Goal: Task Accomplishment & Management: Manage account settings

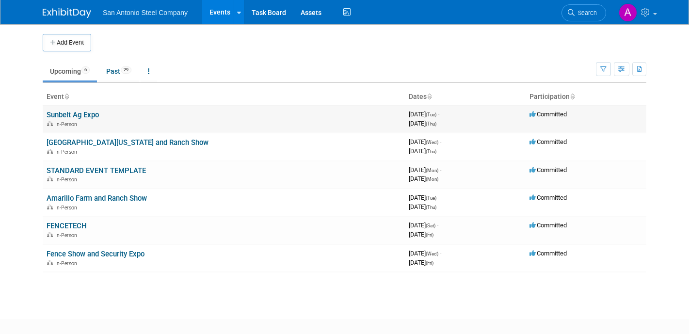
click at [92, 118] on link "Sunbelt Ag Expo" at bounding box center [73, 115] width 52 height 9
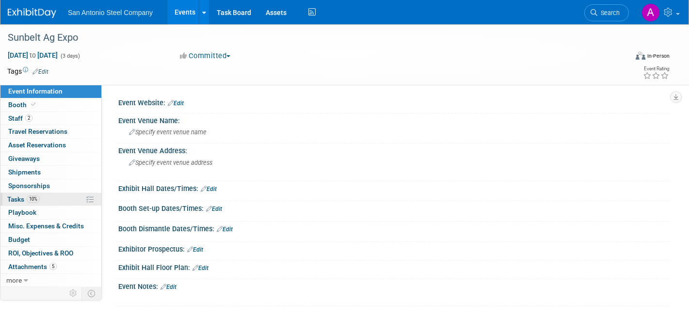
click at [54, 201] on link "10% Tasks 10%" at bounding box center [50, 199] width 101 height 13
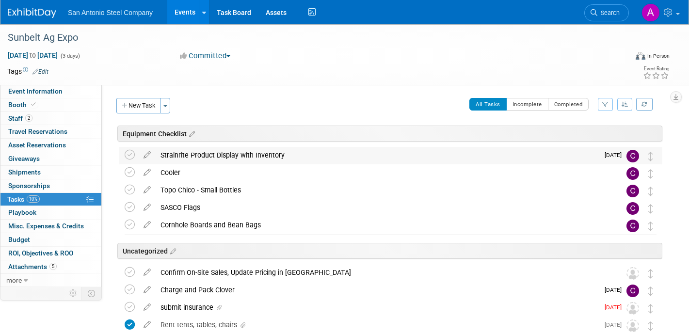
click at [635, 155] on img at bounding box center [633, 156] width 13 height 13
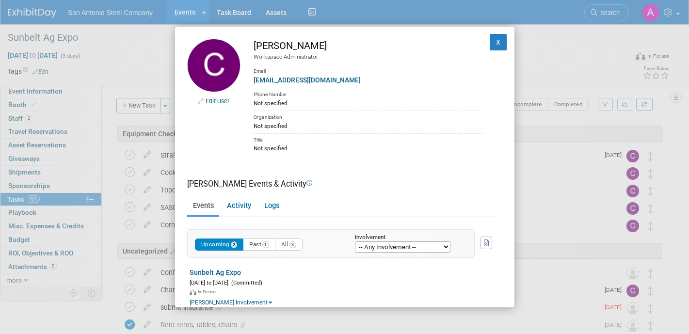
click at [313, 75] on div "cam@sasteelco.com" at bounding box center [368, 80] width 229 height 10
click at [489, 47] on td "X" at bounding box center [493, 96] width 20 height 114
click at [497, 43] on button "X" at bounding box center [498, 42] width 17 height 16
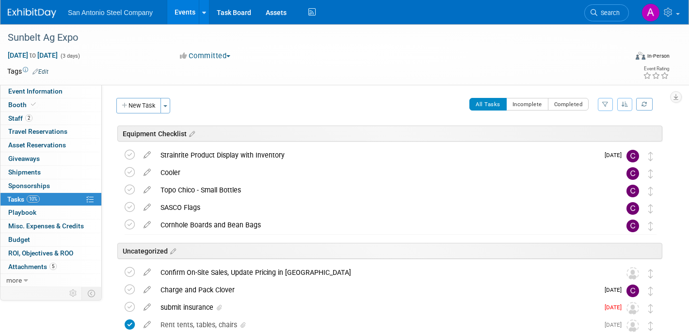
click at [451, 147] on div "Sunbelt Ag Expo Oct 14, 2025 to Oct 16, 2025 (Going) Strainrite Product Display…" at bounding box center [388, 249] width 549 height 205
click at [264, 158] on div "Strainrite Product Display with Inventory" at bounding box center [377, 155] width 443 height 16
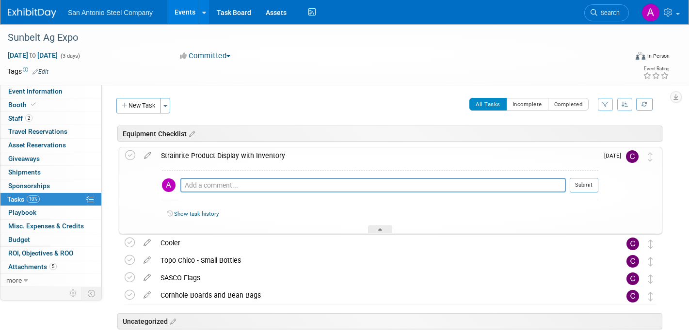
click at [632, 156] on img at bounding box center [632, 156] width 13 height 13
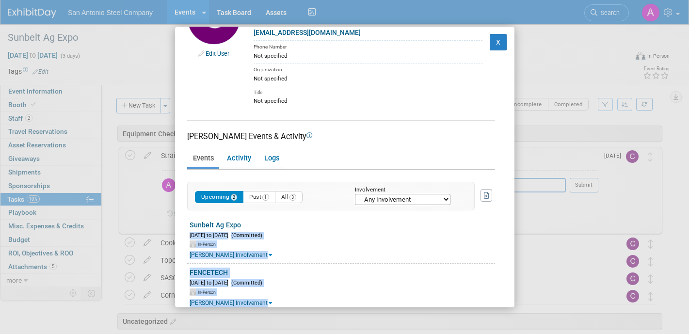
scroll to position [67, 0]
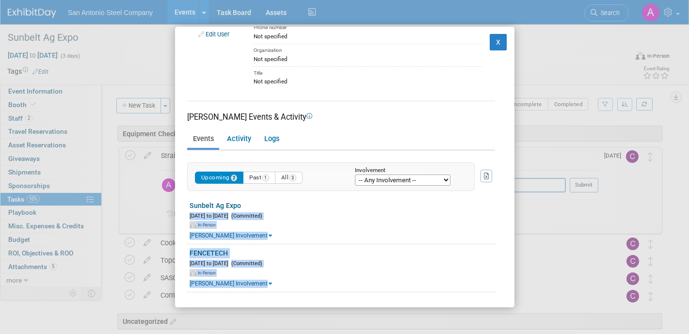
drag, startPoint x: 393, startPoint y: 296, endPoint x: 394, endPoint y: 324, distance: 27.7
click at [394, 324] on div "Edit User Cameron Rugh Workspace Administrator Email cam@sasteelco.com Phone Nu…" at bounding box center [344, 167] width 689 height 334
click at [428, 233] on div "Cameron's Involvement" at bounding box center [343, 234] width 306 height 11
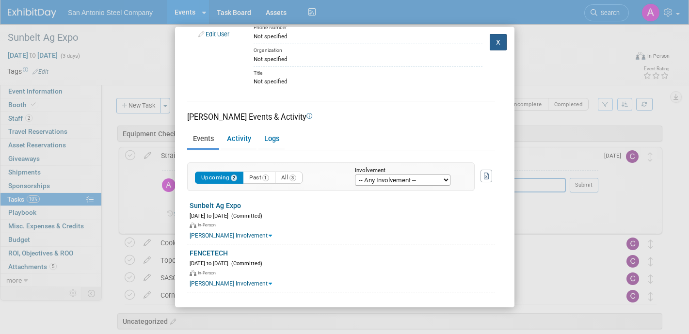
click at [501, 43] on button "X" at bounding box center [498, 42] width 17 height 16
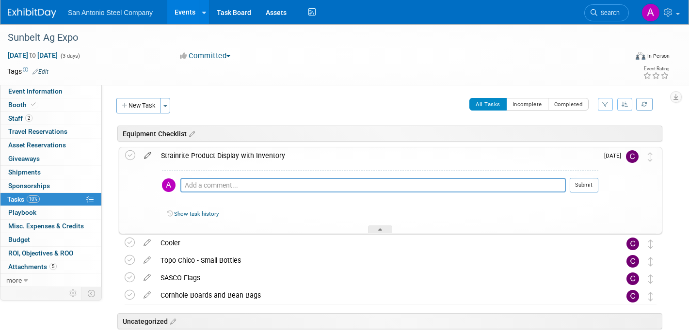
click at [146, 153] on icon at bounding box center [147, 153] width 17 height 12
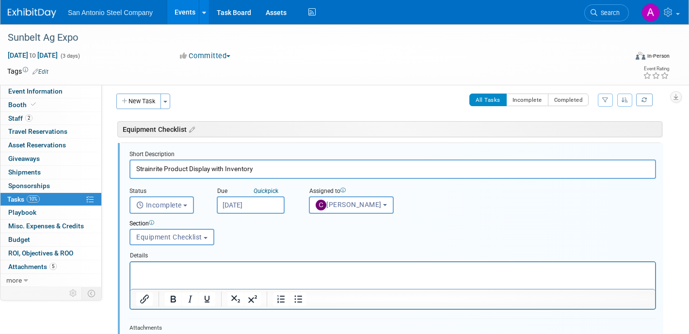
scroll to position [5, 0]
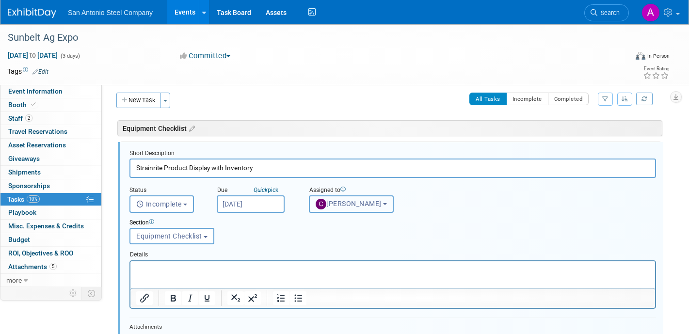
click at [357, 212] on button "Cameron Rugh" at bounding box center [351, 204] width 85 height 17
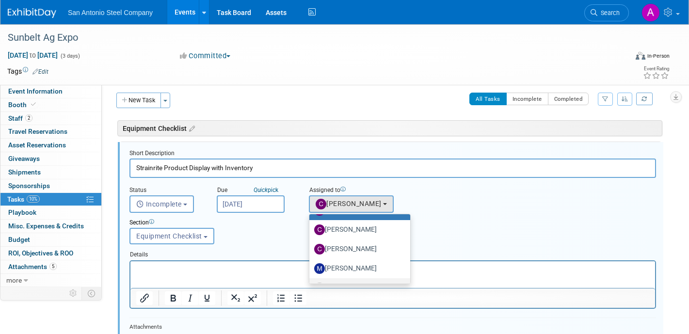
scroll to position [69, 0]
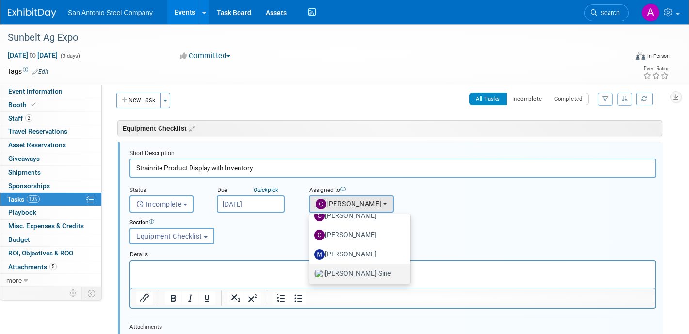
click at [357, 274] on label "Walker Sine" at bounding box center [357, 274] width 86 height 16
click at [311, 274] on input "Walker Sine" at bounding box center [308, 273] width 6 height 6
select select "f211eee2-7dfb-4c6e-883c-8611563c6810"
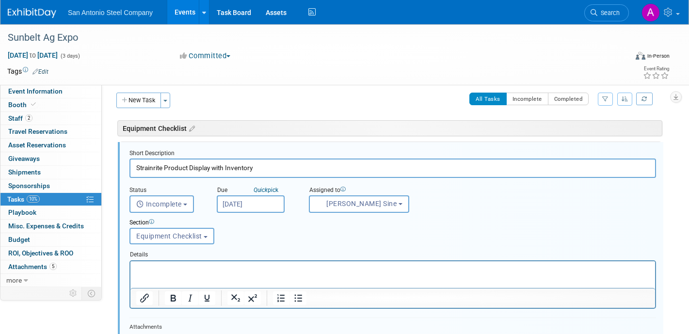
click at [684, 179] on div "Event Information Event Info Booth Booth 2 Staff 2 Staff 0 Travel Reservations …" at bounding box center [344, 338] width 689 height 638
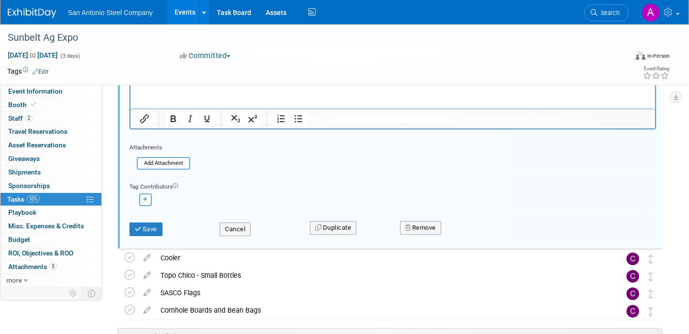
scroll to position [199, 0]
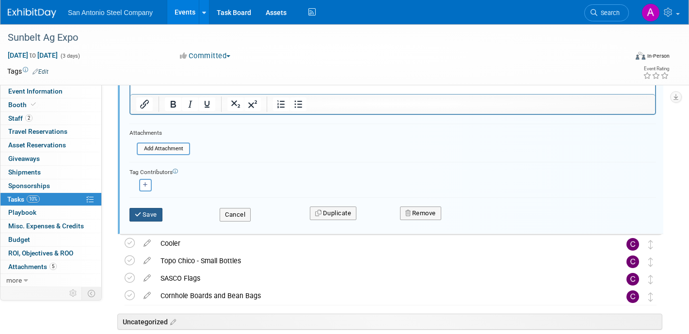
click at [154, 219] on button "Save" at bounding box center [146, 215] width 33 height 14
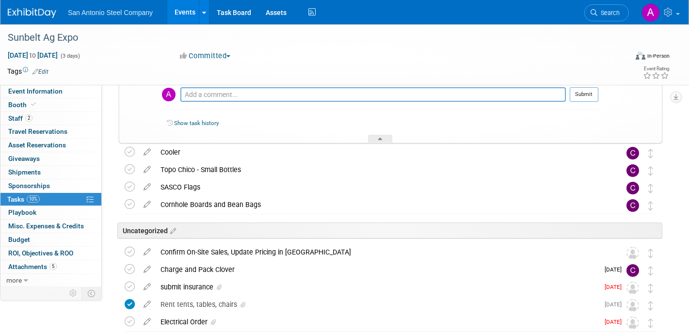
scroll to position [89, 0]
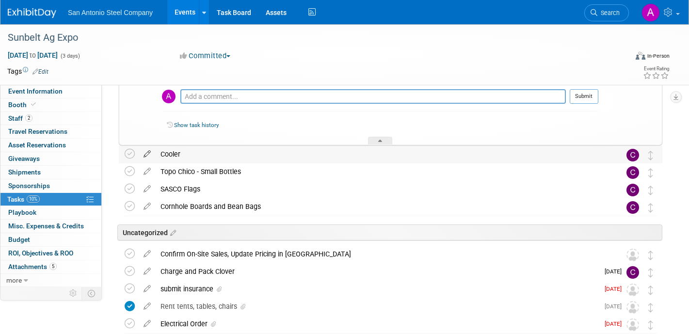
click at [150, 150] on icon at bounding box center [147, 152] width 17 height 12
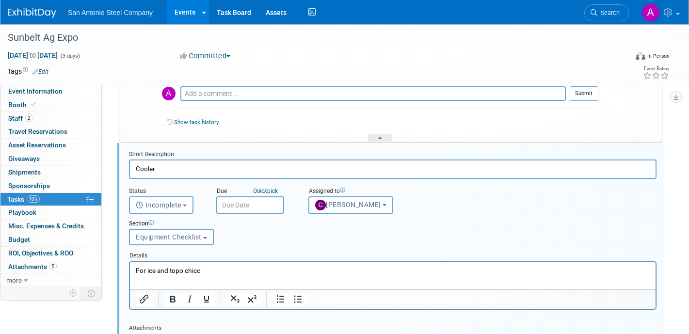
scroll to position [93, 0]
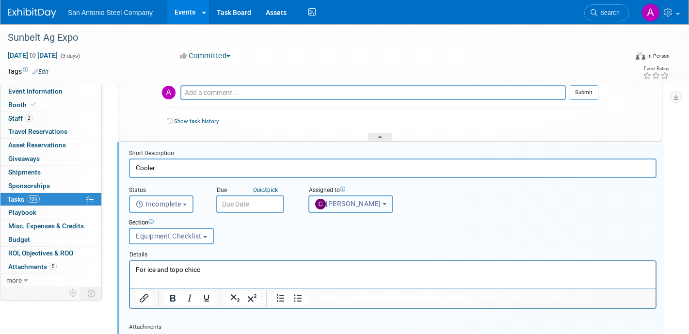
click at [346, 210] on button "Cameron Rugh" at bounding box center [351, 204] width 85 height 17
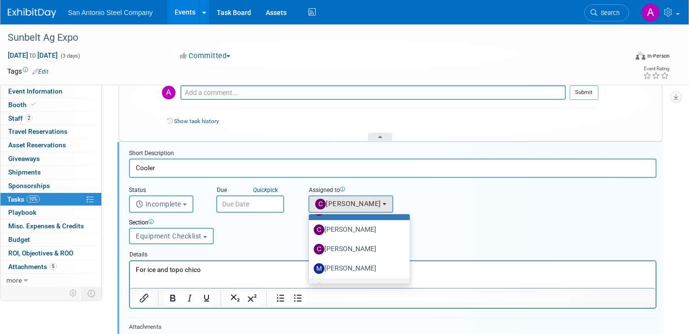
scroll to position [69, 0]
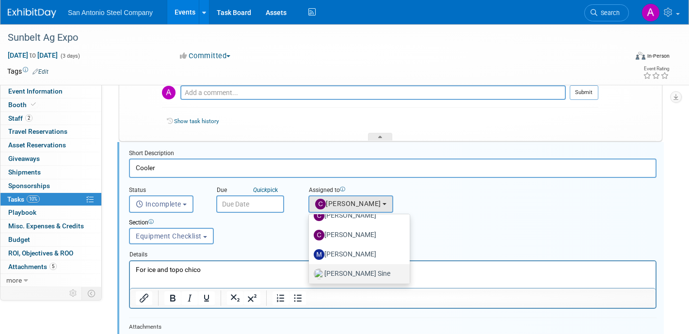
click at [346, 278] on label "Walker Sine" at bounding box center [357, 274] width 86 height 16
click at [311, 276] on input "Walker Sine" at bounding box center [307, 273] width 6 height 6
select select "f211eee2-7dfb-4c6e-883c-8611563c6810"
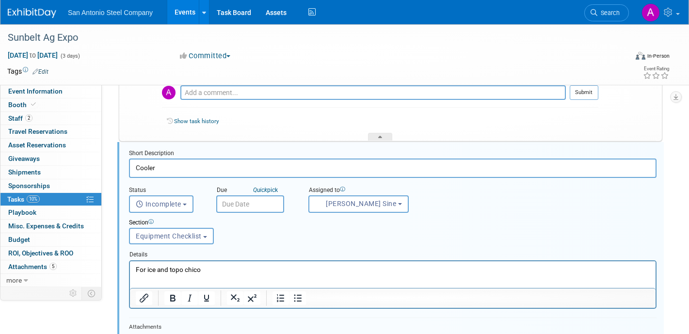
click at [214, 318] on div at bounding box center [393, 320] width 528 height 4
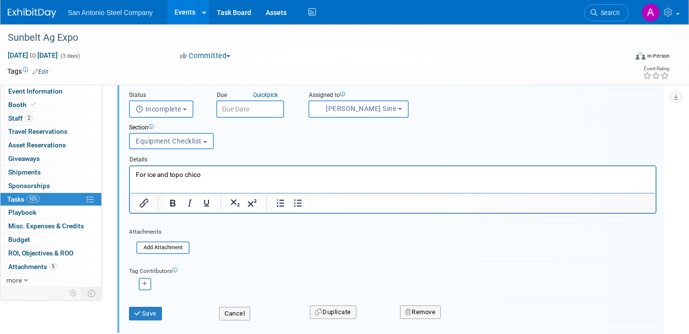
scroll to position [190, 0]
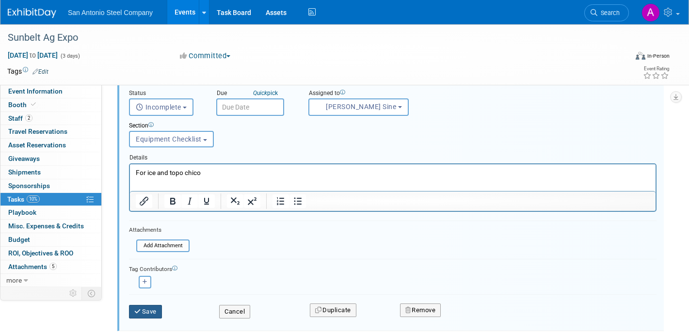
click at [152, 315] on button "Save" at bounding box center [145, 312] width 33 height 14
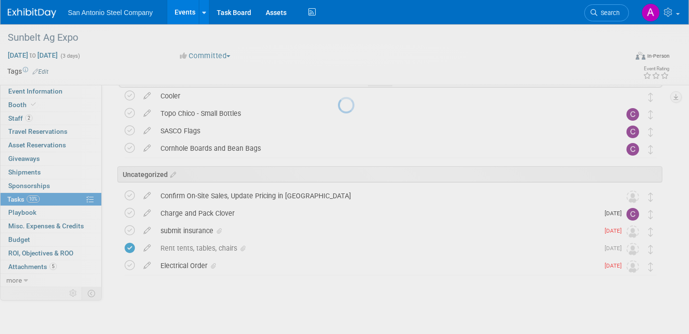
scroll to position [147, 0]
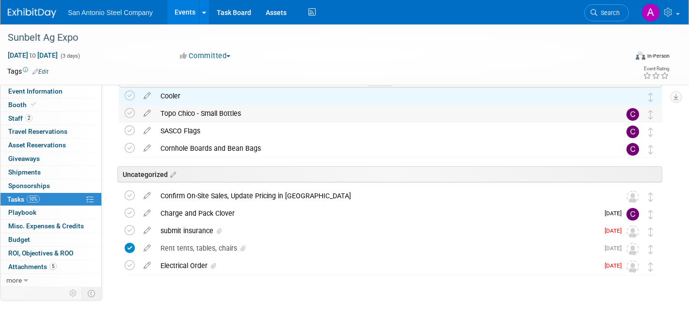
click at [190, 117] on div "Topo Chico - Small Bottles" at bounding box center [382, 113] width 452 height 16
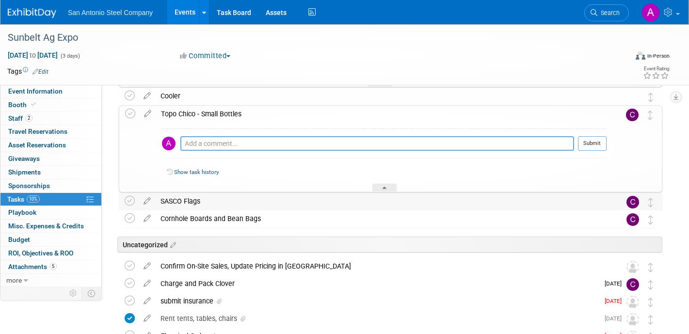
click at [200, 203] on div "SASCO Flags" at bounding box center [382, 201] width 452 height 16
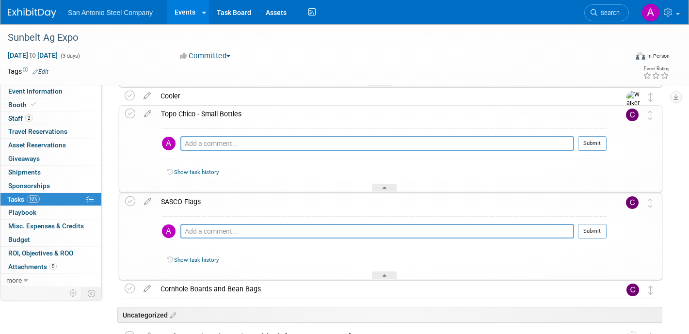
click at [628, 203] on img at bounding box center [632, 202] width 13 height 13
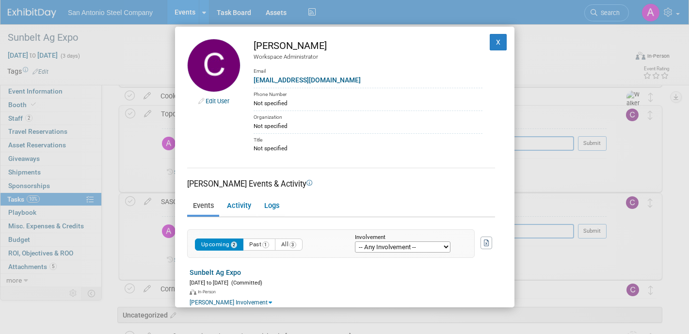
drag, startPoint x: 371, startPoint y: 293, endPoint x: 371, endPoint y: 336, distance: 43.7
click at [371, 187] on html "San Antonio Steel Company Events Add Event Bulk Upload Events Shareable Event B…" at bounding box center [344, 20] width 689 height 334
click at [498, 39] on button "X" at bounding box center [498, 42] width 17 height 16
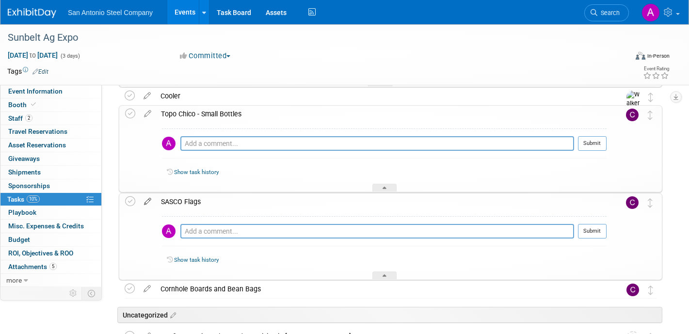
click at [148, 198] on icon at bounding box center [147, 200] width 17 height 12
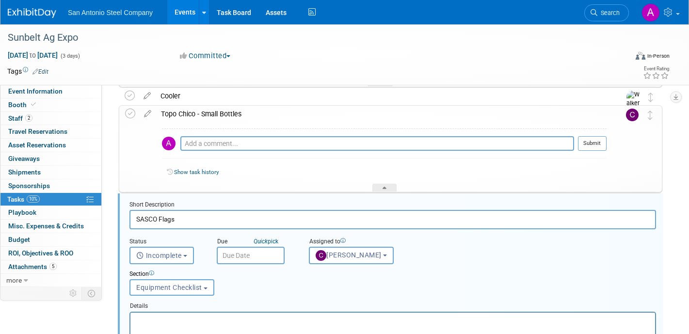
scroll to position [198, 0]
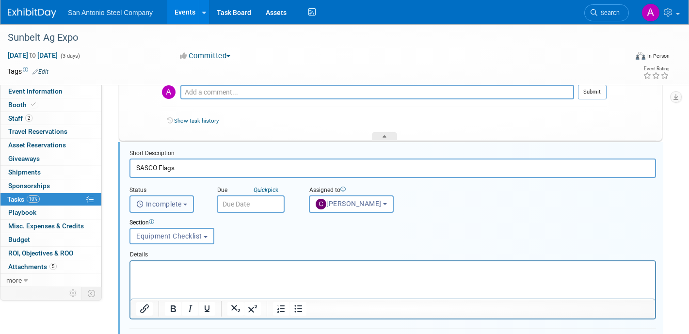
click at [189, 208] on button "Incomplete" at bounding box center [162, 204] width 65 height 17
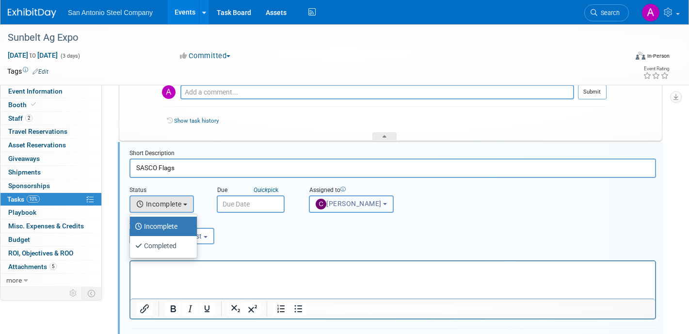
click at [373, 201] on span "Cameron Rugh" at bounding box center [349, 204] width 66 height 8
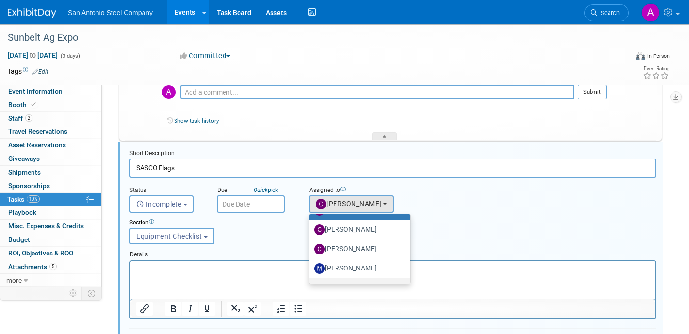
scroll to position [69, 0]
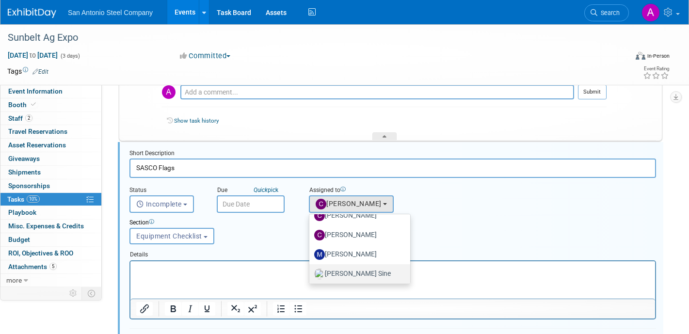
click at [350, 278] on label "Walker Sine" at bounding box center [357, 274] width 86 height 16
click at [311, 276] on input "Walker Sine" at bounding box center [308, 273] width 6 height 6
select select "f211eee2-7dfb-4c6e-883c-8611563c6810"
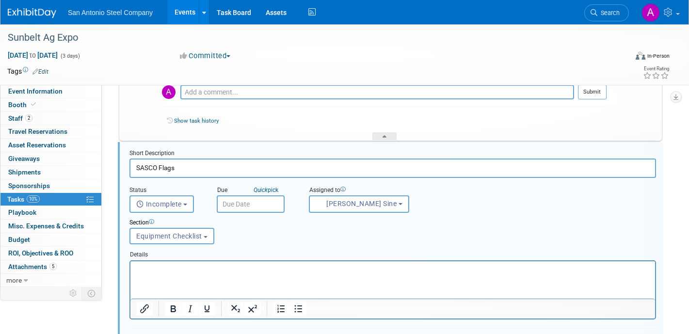
click at [383, 248] on div "Details" at bounding box center [393, 253] width 527 height 14
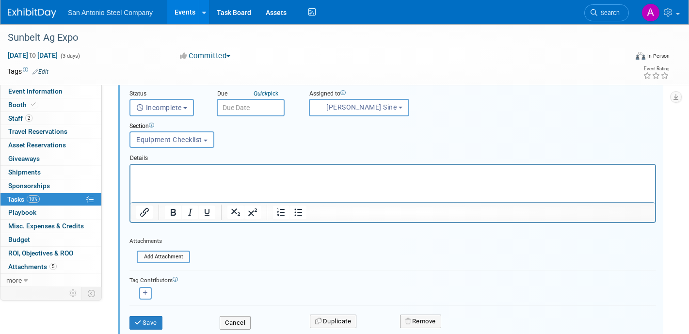
scroll to position [295, 0]
click at [155, 320] on button "Save" at bounding box center [146, 323] width 33 height 14
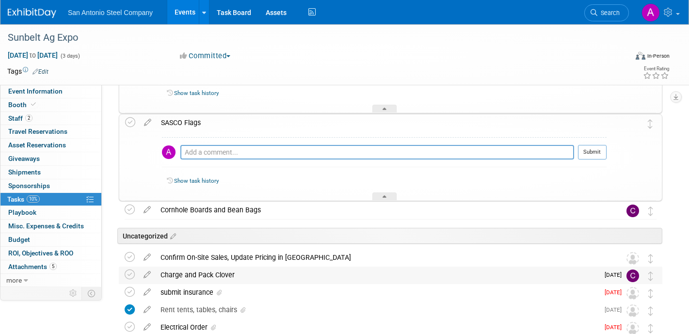
scroll to position [210, 0]
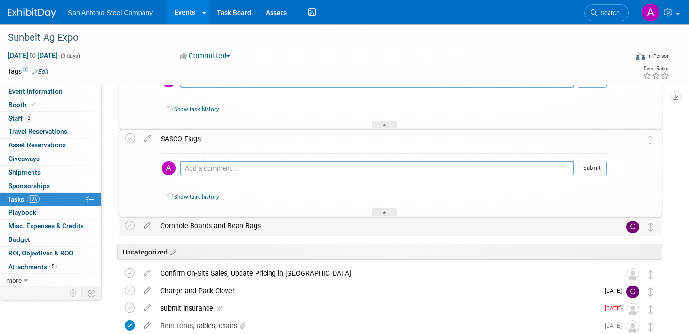
click at [636, 225] on img at bounding box center [633, 227] width 13 height 13
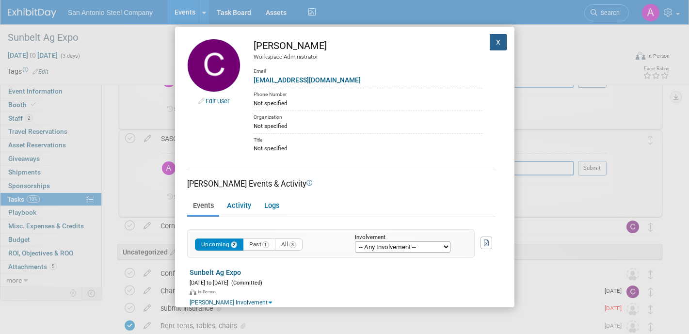
click at [499, 40] on button "X" at bounding box center [498, 42] width 17 height 16
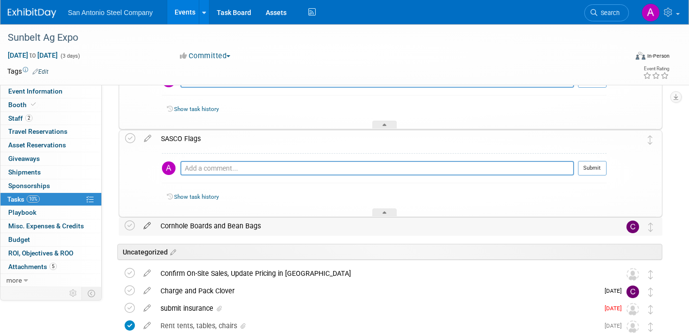
click at [147, 222] on icon at bounding box center [147, 224] width 17 height 12
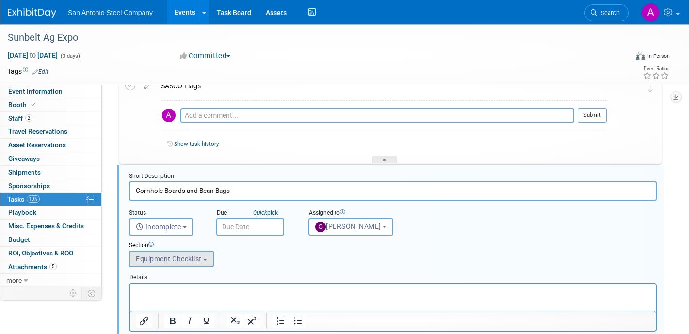
scroll to position [286, 0]
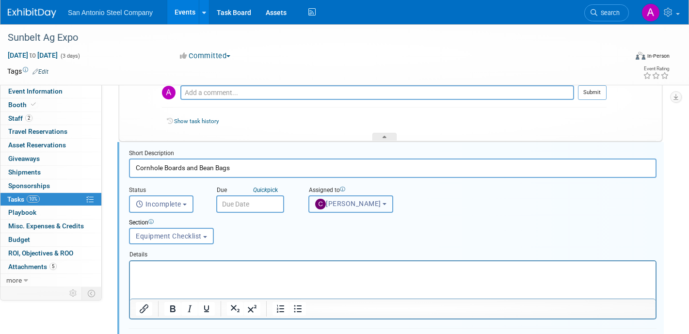
click at [353, 211] on button "Cameron Rugh" at bounding box center [351, 204] width 85 height 17
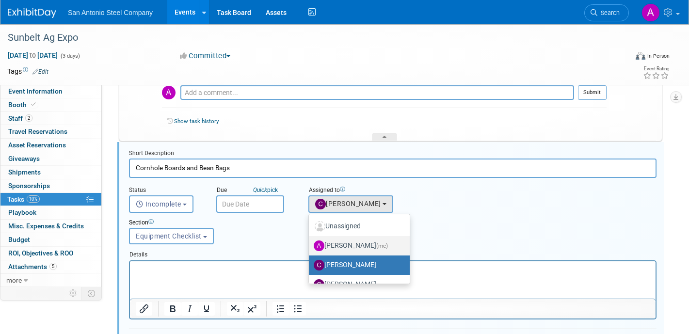
drag, startPoint x: 523, startPoint y: 500, endPoint x: 393, endPoint y: 286, distance: 250.8
drag, startPoint x: 394, startPoint y: 249, endPoint x: 397, endPoint y: 302, distance: 52.5
click at [399, 315] on form "Short Description Cornhole Boards and Bean Bags Status <i class="far fa-clock" …" at bounding box center [393, 292] width 542 height 287
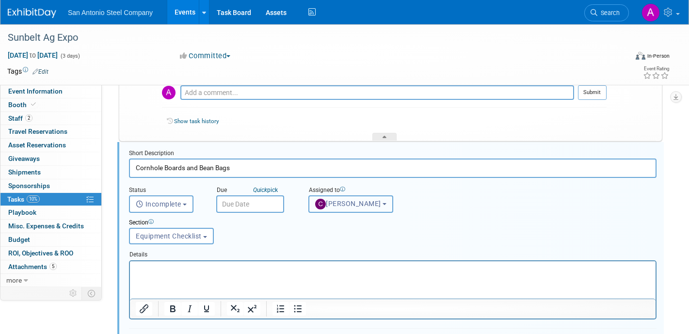
click at [384, 200] on button "Cameron Rugh" at bounding box center [351, 204] width 85 height 17
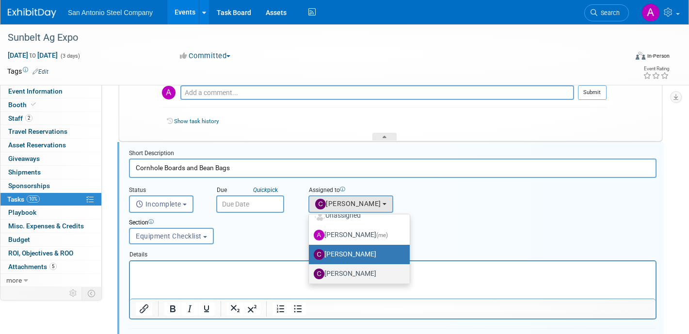
scroll to position [71, 0]
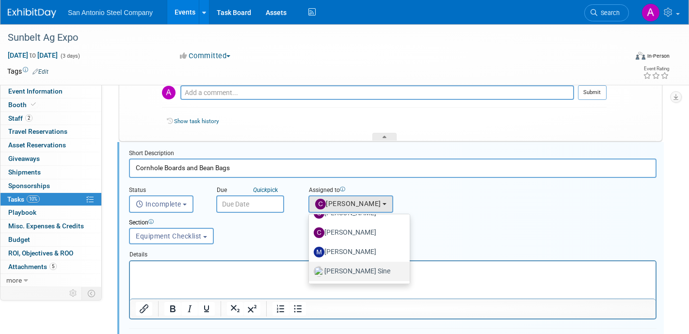
drag, startPoint x: 376, startPoint y: 278, endPoint x: 246, endPoint y: 15, distance: 292.9
click at [376, 278] on label "Walker Sine" at bounding box center [357, 272] width 86 height 16
click at [311, 274] on input "Walker Sine" at bounding box center [307, 270] width 6 height 6
select select "f211eee2-7dfb-4c6e-883c-8611563c6810"
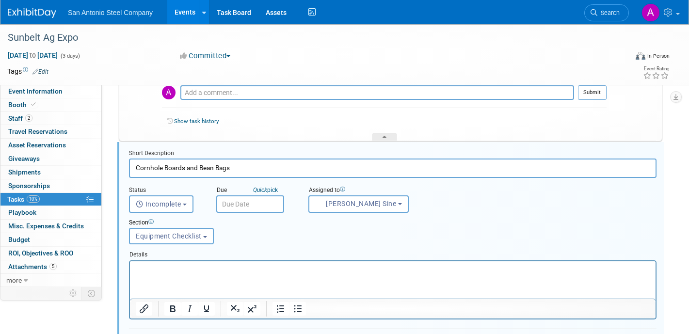
click at [439, 229] on div "Section Uncategorized Equipment Checklist Equipment Checklist Uncategorized Equ…" at bounding box center [370, 229] width 497 height 33
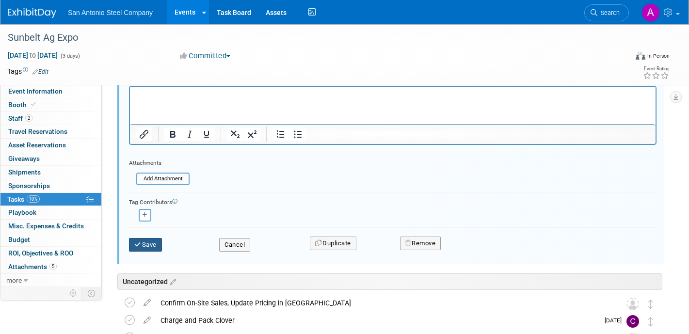
click at [141, 249] on button "Save" at bounding box center [145, 245] width 33 height 14
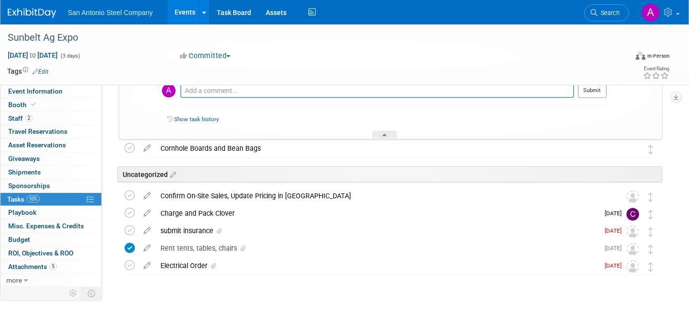
scroll to position [288, 0]
click at [34, 10] on img at bounding box center [32, 13] width 49 height 10
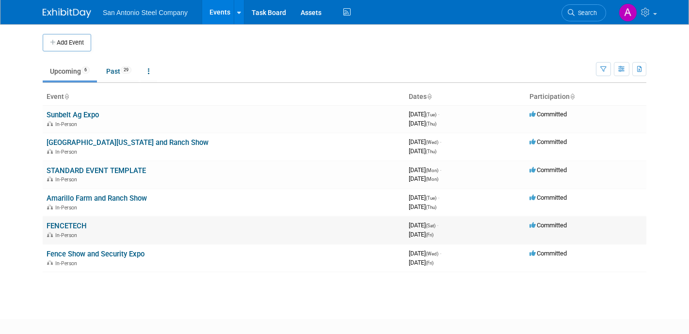
click at [63, 226] on link "FENCETECH" at bounding box center [67, 226] width 40 height 9
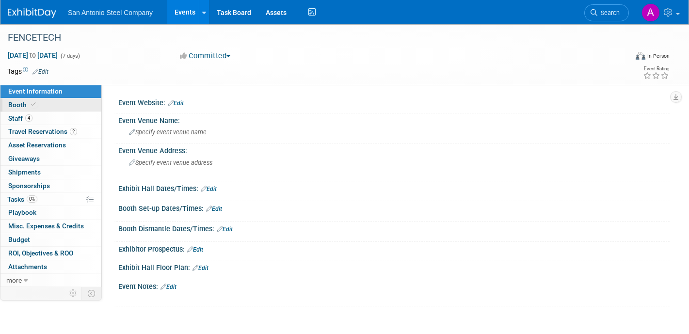
click at [41, 107] on link "Booth" at bounding box center [50, 104] width 101 height 13
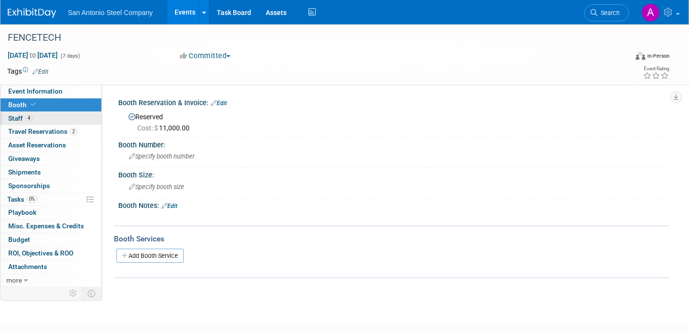
click at [55, 118] on link "4 Staff 4" at bounding box center [50, 118] width 101 height 13
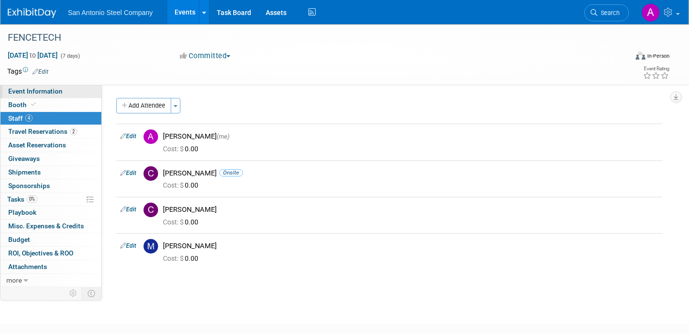
click at [70, 92] on link "Event Information" at bounding box center [50, 91] width 101 height 13
